Goal: Check status: Check status

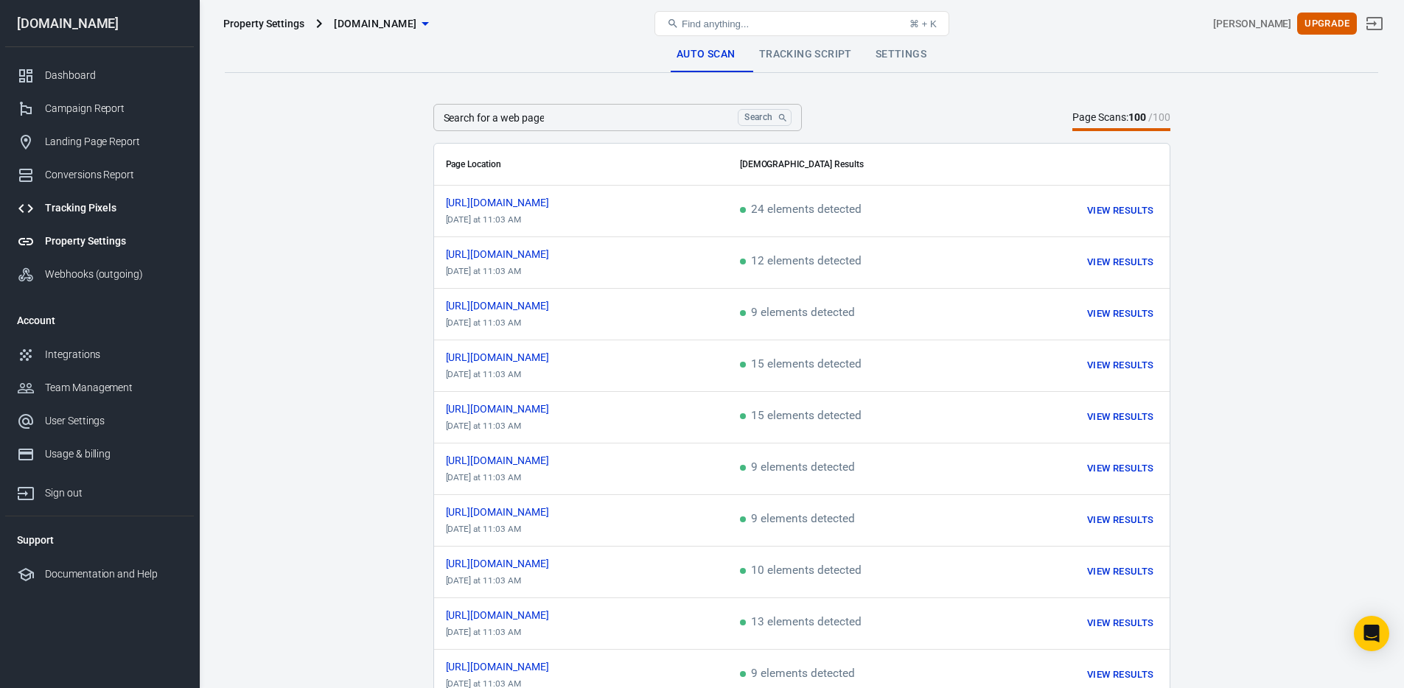
click at [67, 209] on div "Tracking Pixels" at bounding box center [113, 207] width 137 height 15
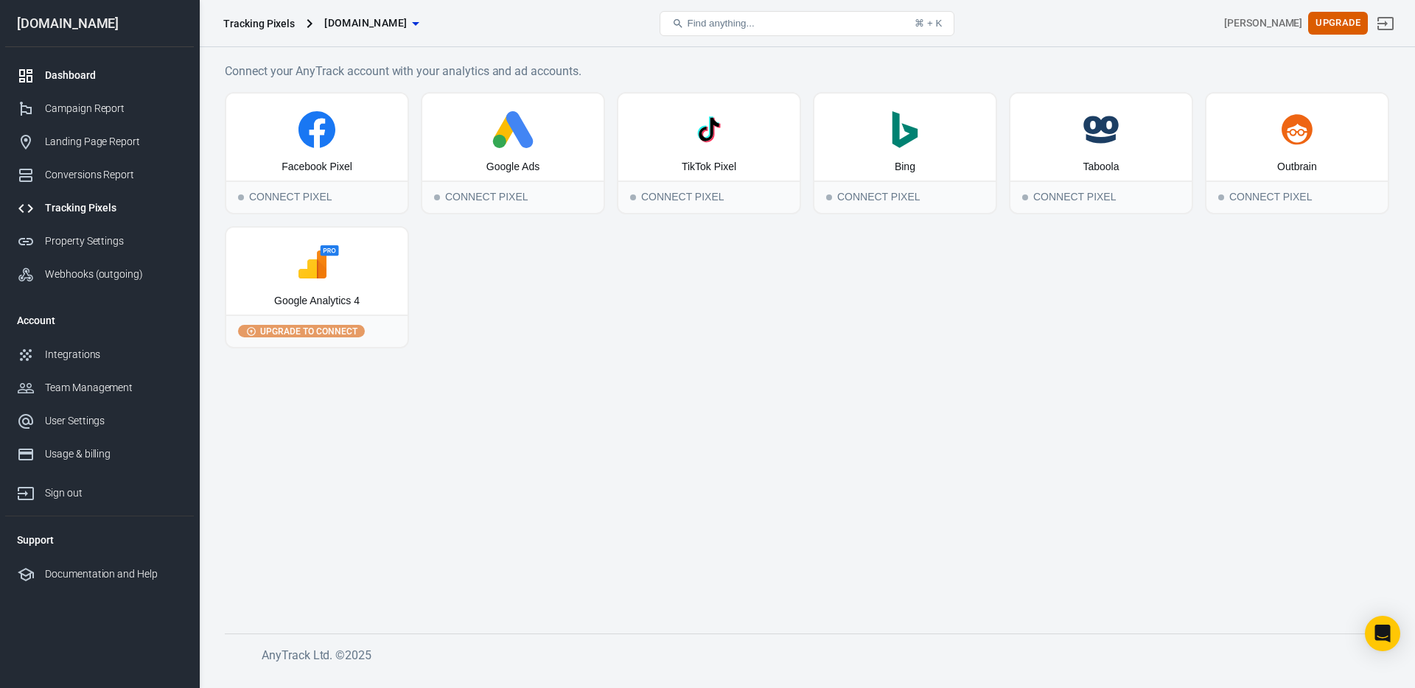
click at [70, 71] on div "Dashboard" at bounding box center [113, 75] width 137 height 15
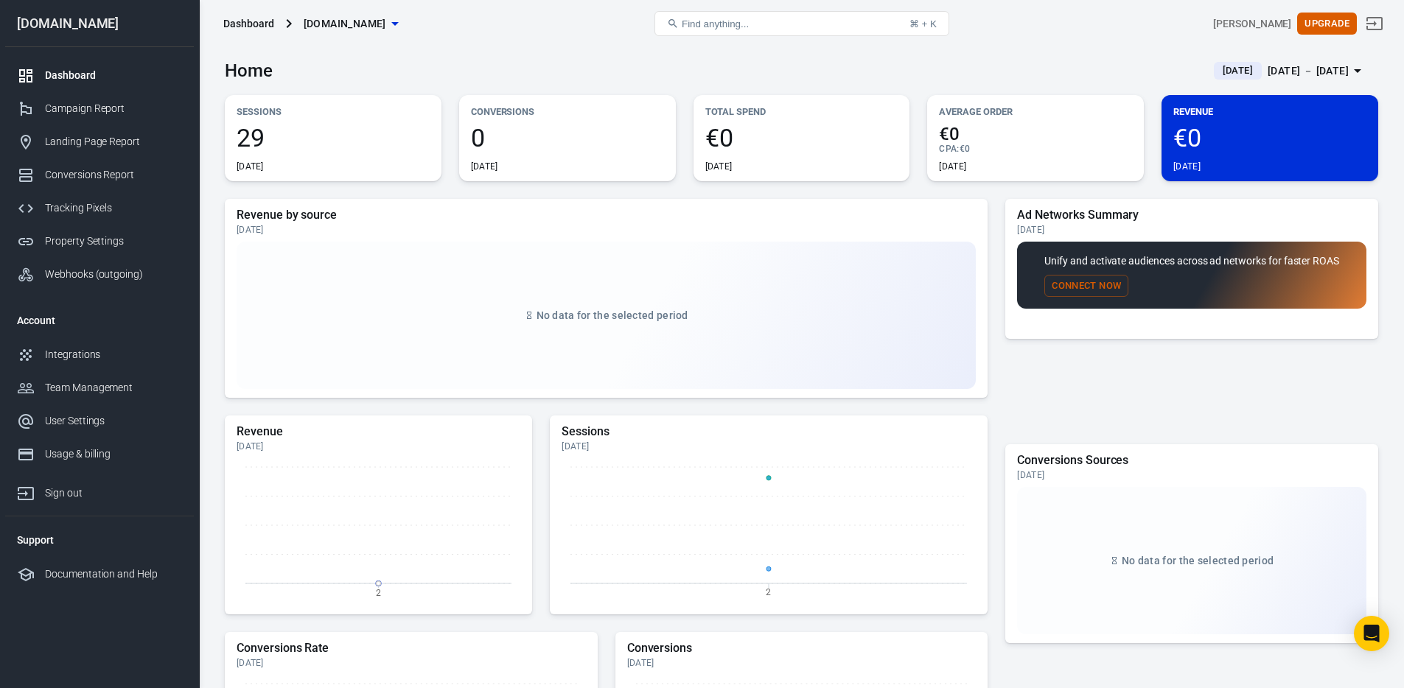
click at [363, 133] on span "29" at bounding box center [333, 137] width 193 height 25
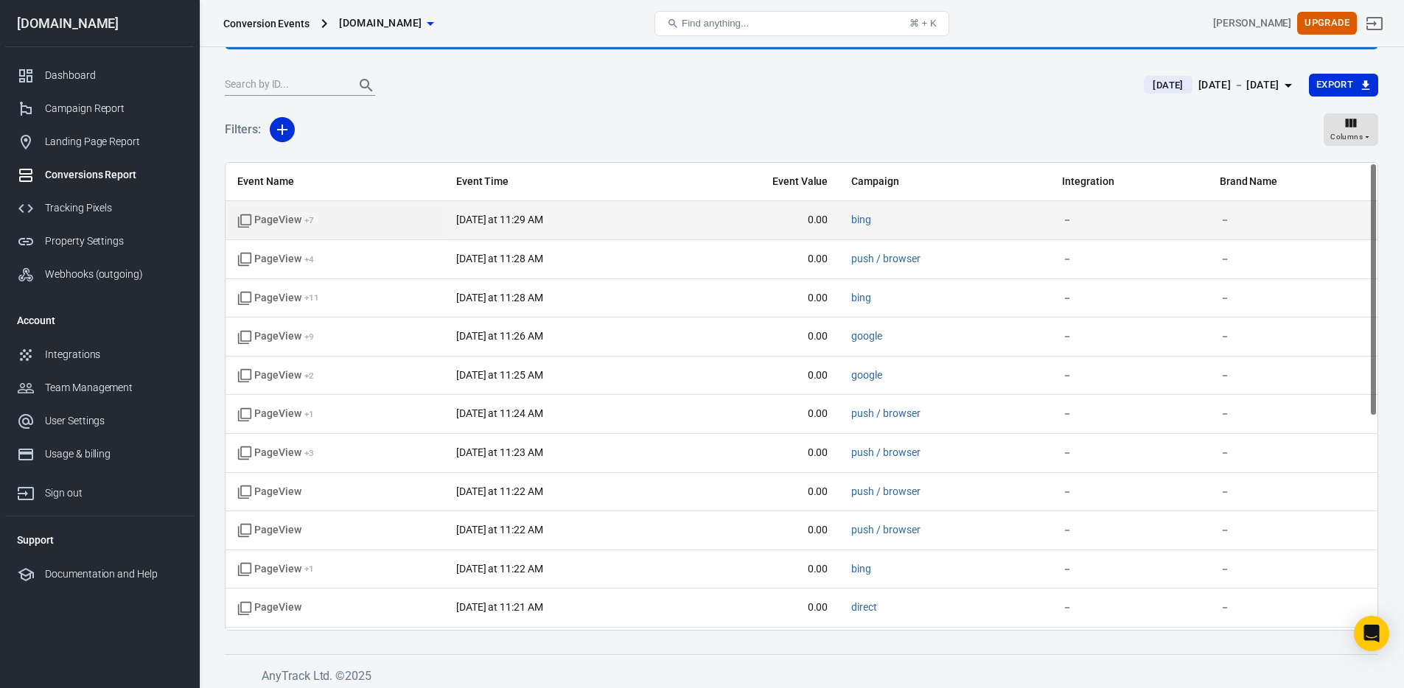
scroll to position [113, 0]
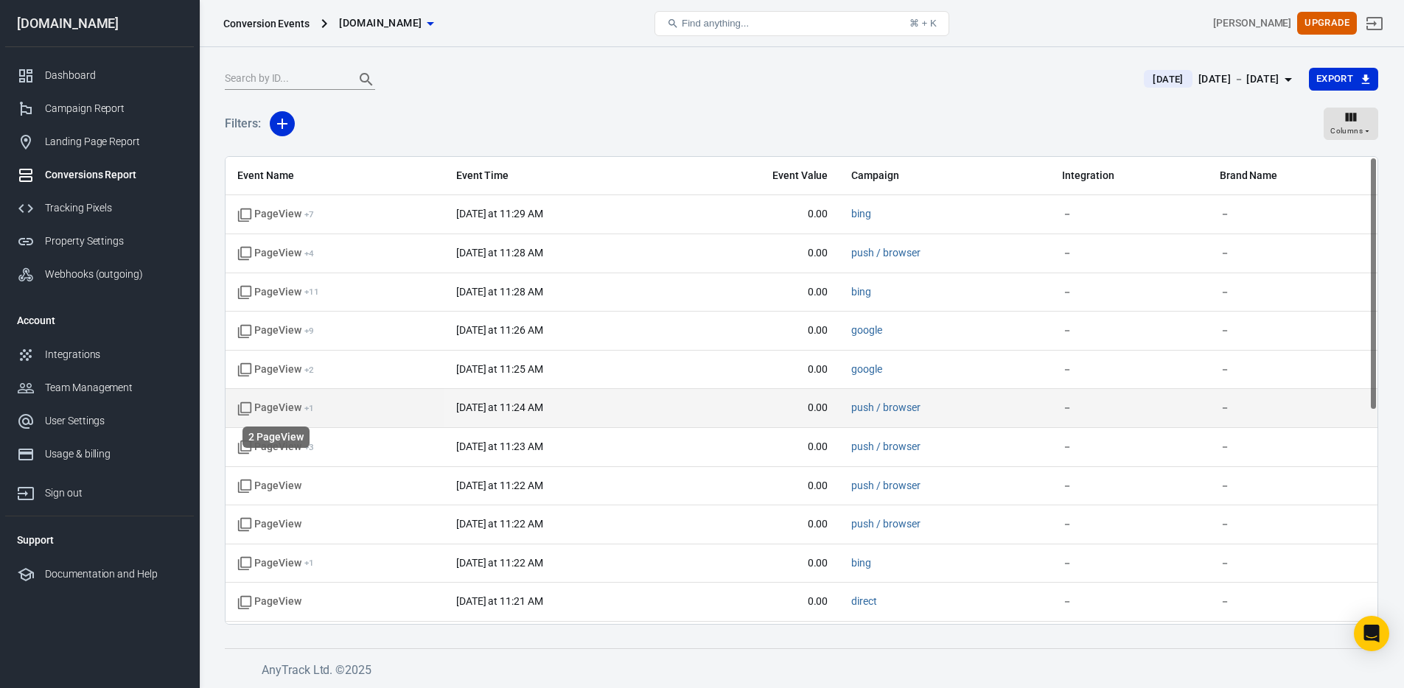
click at [243, 407] on icon "scrollable content" at bounding box center [244, 409] width 15 height 15
